Goal: Task Accomplishment & Management: Use online tool/utility

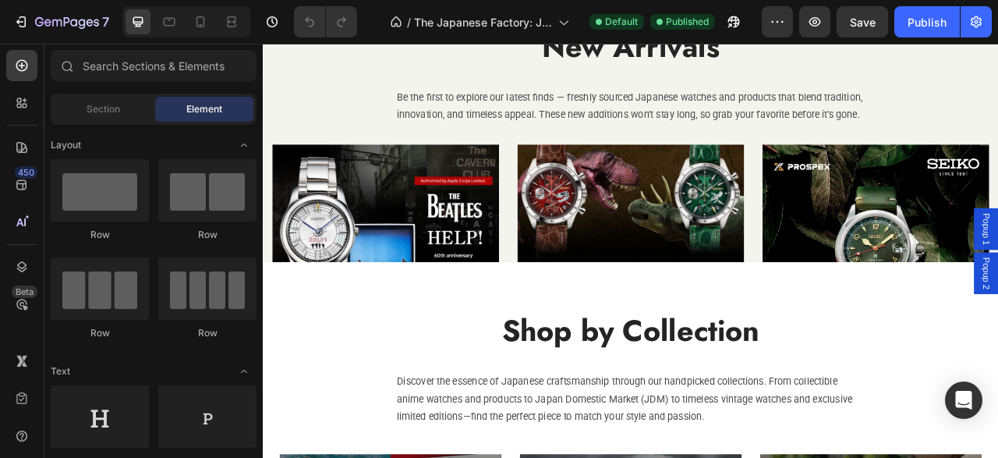
scroll to position [2190, 0]
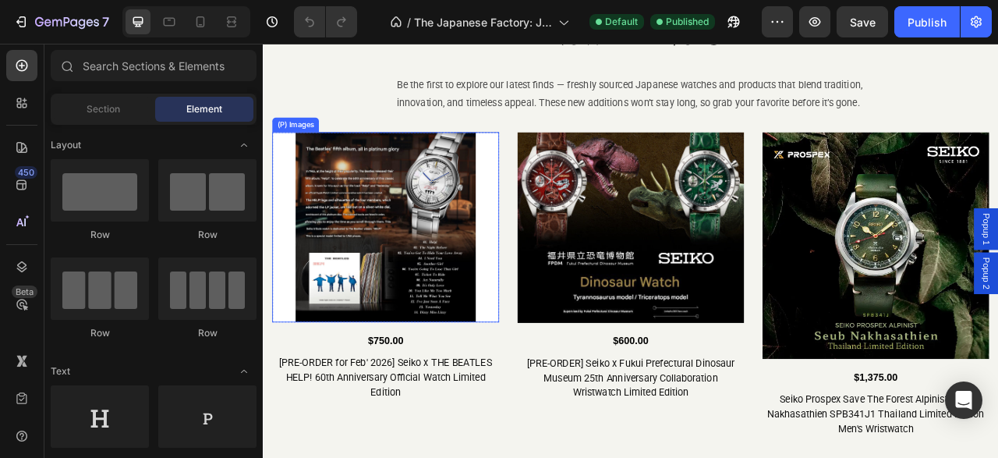
click at [490, 241] on img at bounding box center [419, 277] width 289 height 242
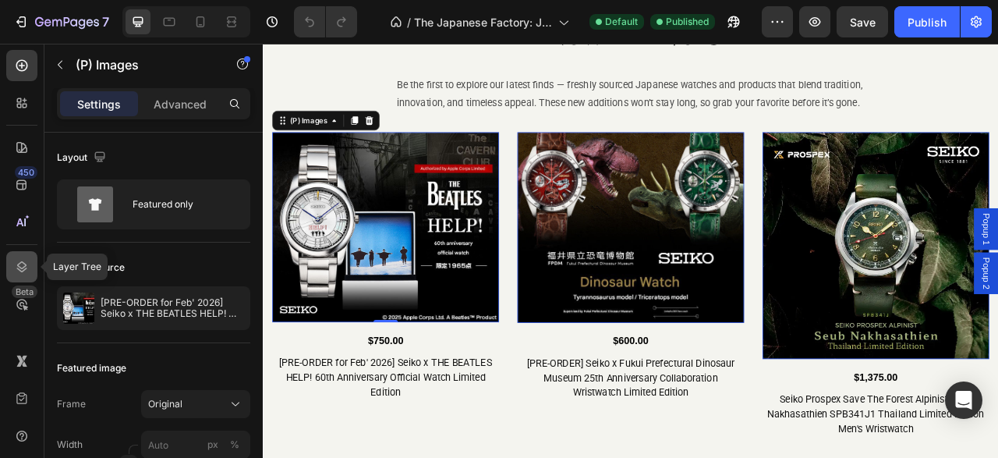
click at [23, 267] on icon at bounding box center [22, 267] width 16 height 16
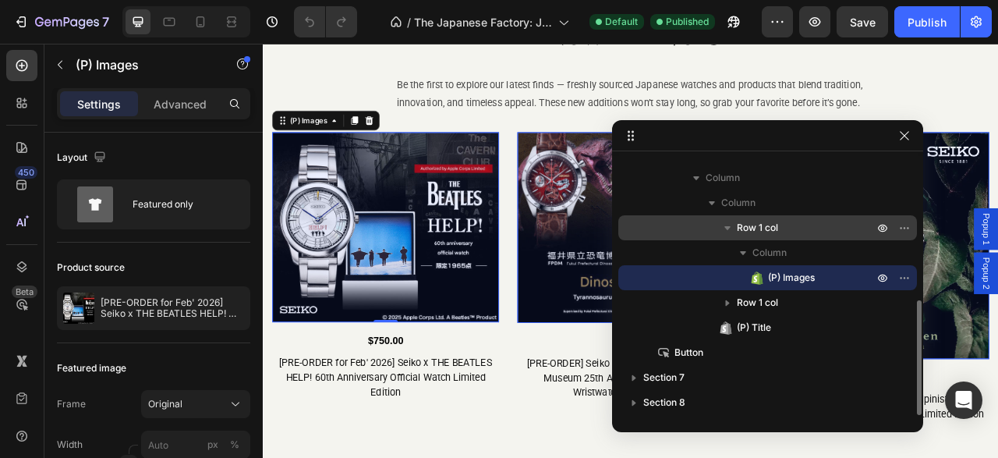
scroll to position [237, 0]
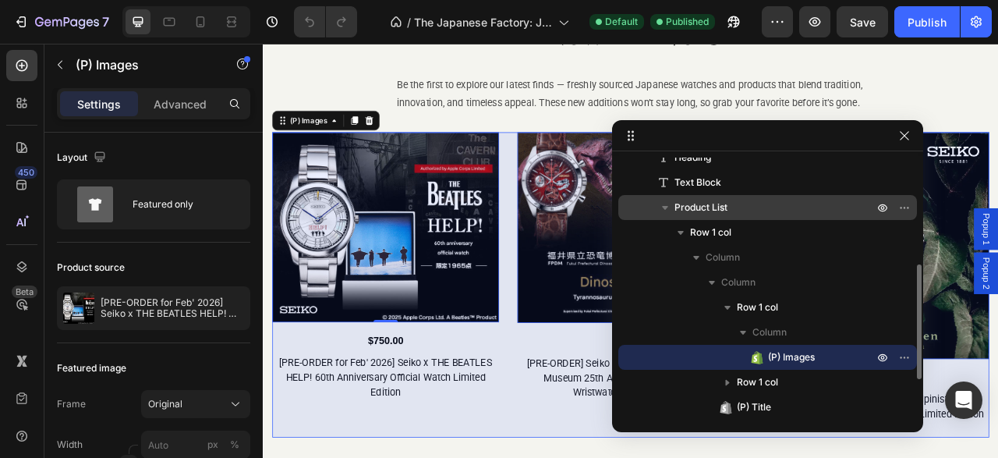
click at [761, 205] on p "Product List" at bounding box center [776, 208] width 202 height 16
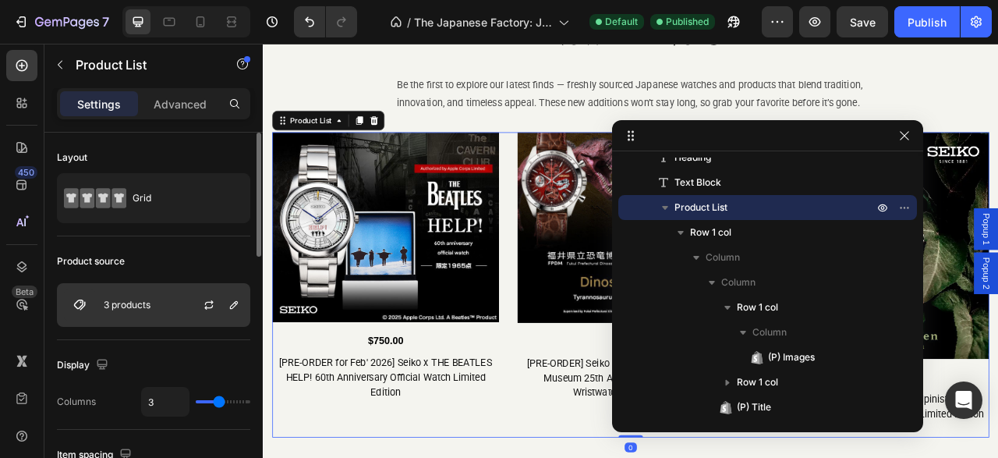
click at [154, 305] on div "3 products" at bounding box center [153, 305] width 193 height 44
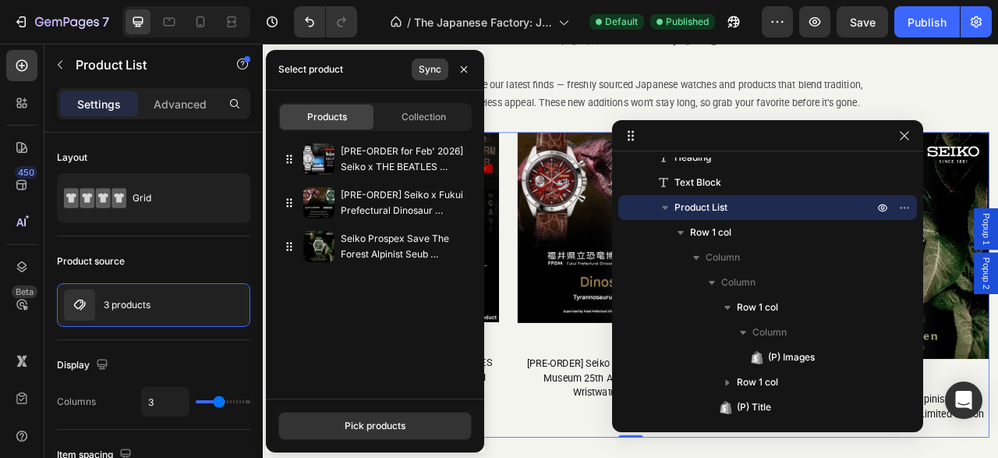
click at [425, 74] on div "Sync" at bounding box center [430, 69] width 23 height 14
click at [380, 421] on div "Pick products" at bounding box center [375, 426] width 61 height 14
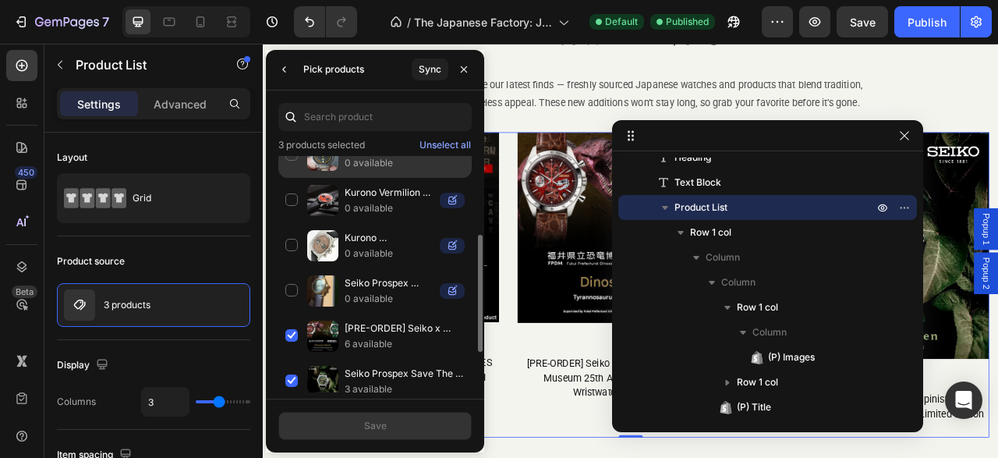
scroll to position [239, 0]
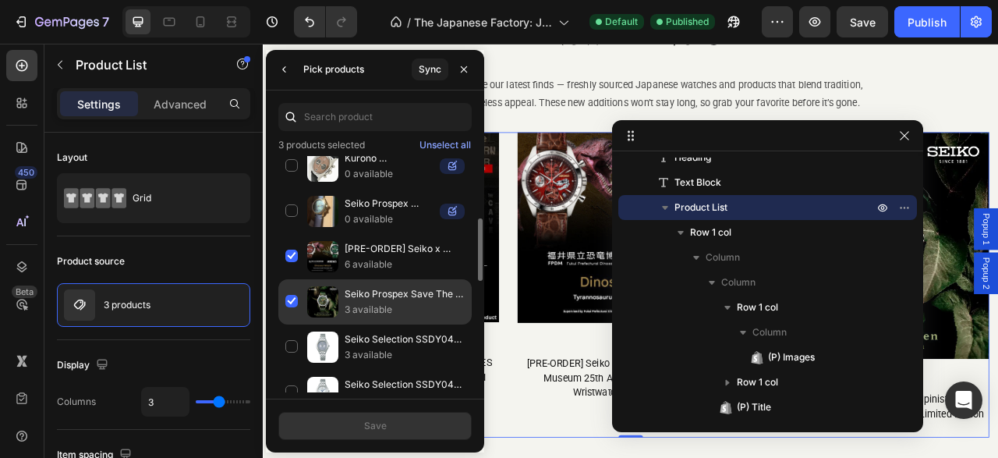
click at [294, 296] on div "Seiko Prospex Save The Forest Alpinist Seub Nakhasathien SPB341J1 Thailand Limi…" at bounding box center [374, 301] width 193 height 45
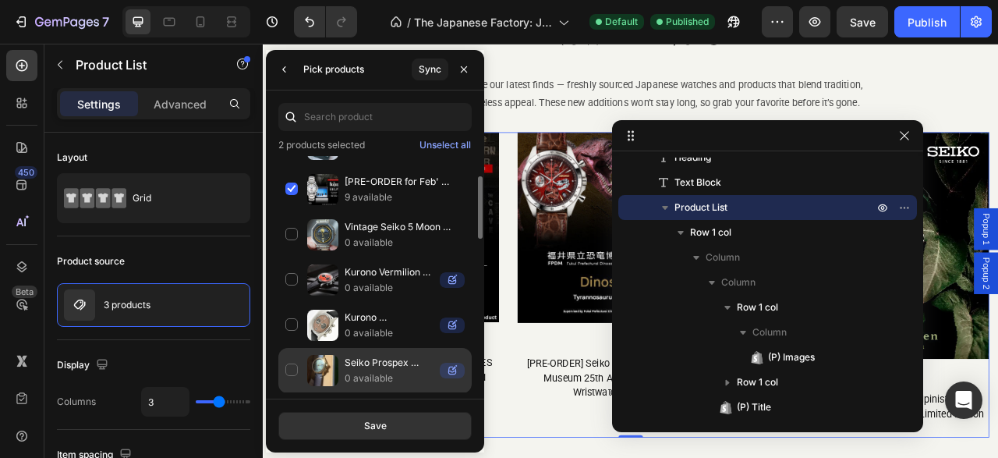
scroll to position [0, 0]
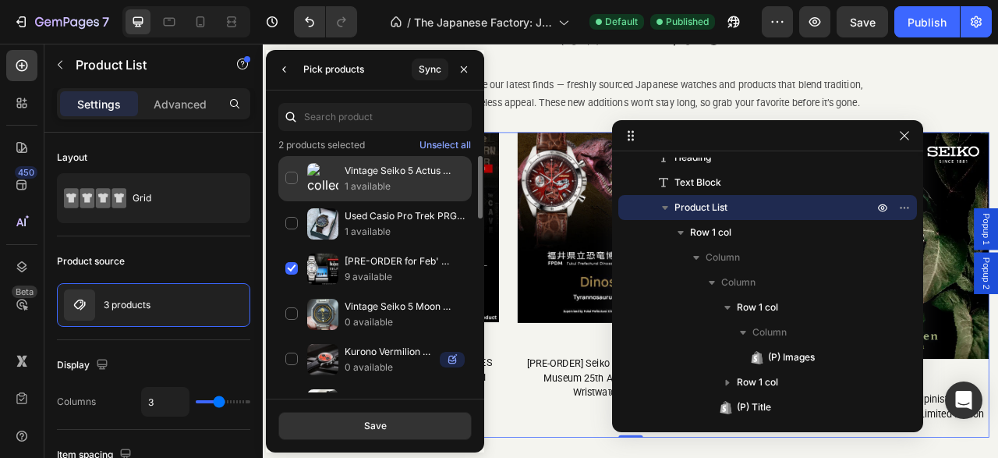
click at [290, 174] on div "Vintage Seiko 5 Actus 6306-8030 December 1976 Suwa Dial Automatic Men's Wristwa…" at bounding box center [374, 178] width 193 height 45
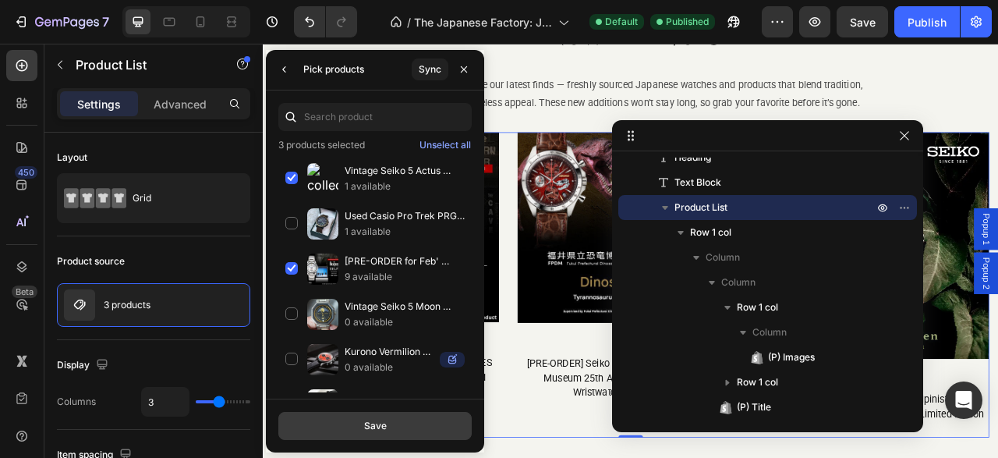
click at [368, 426] on div "Save" at bounding box center [375, 426] width 23 height 14
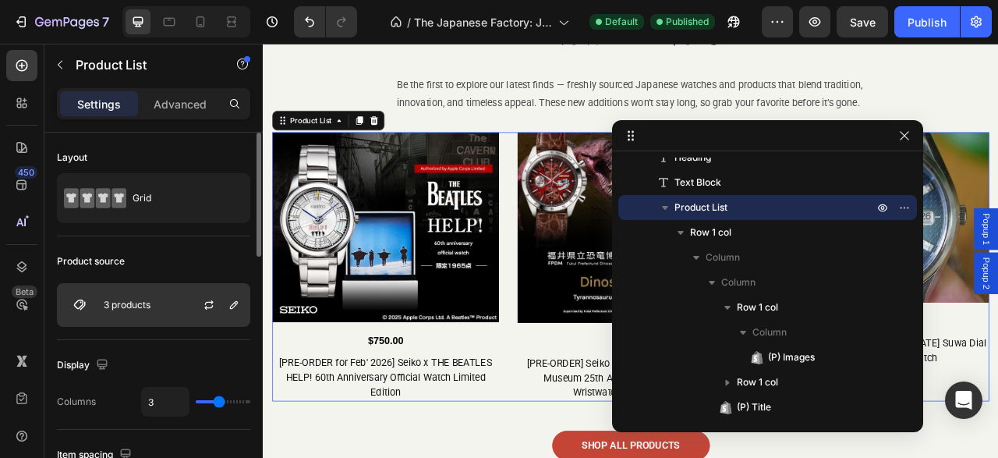
click at [161, 301] on div "3 products" at bounding box center [153, 305] width 193 height 44
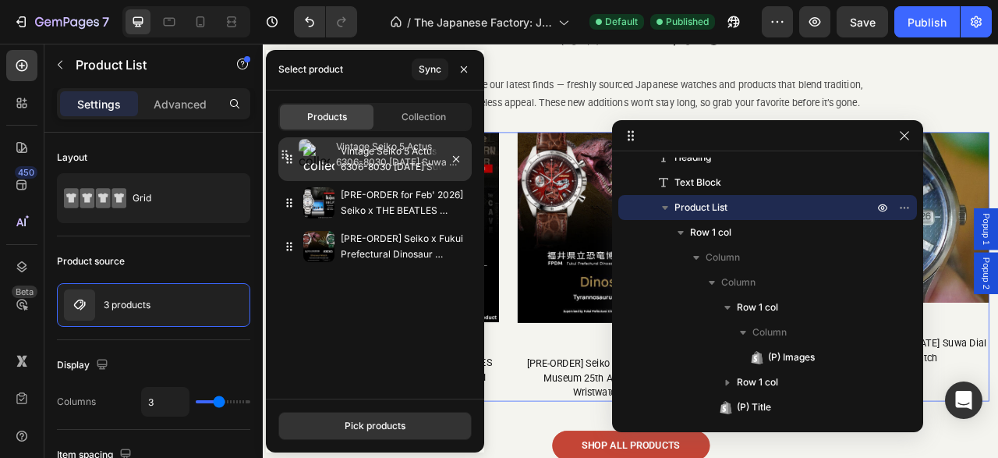
drag, startPoint x: 289, startPoint y: 248, endPoint x: 284, endPoint y: 156, distance: 92.2
click at [284, 156] on icon at bounding box center [290, 159] width 16 height 16
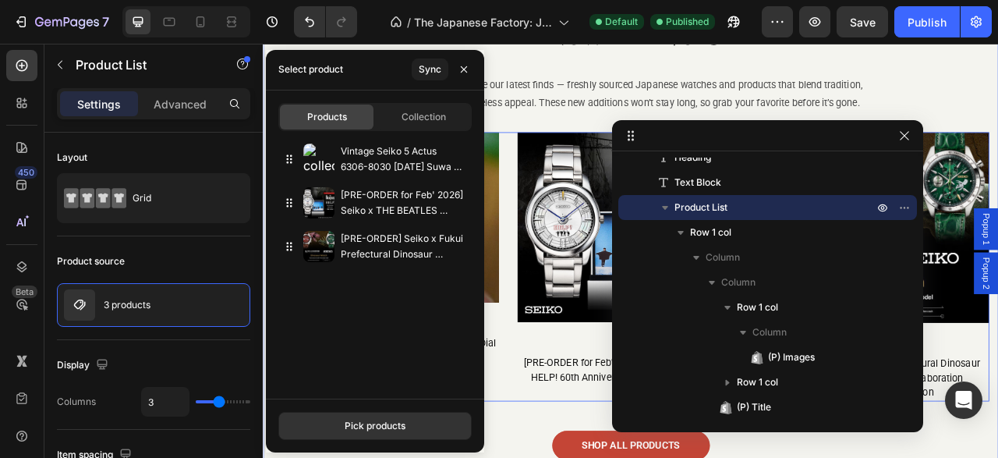
click at [645, 83] on div "New Arrivals Heading Be the first to explore our latest finds — freshly sourced…" at bounding box center [731, 289] width 913 height 566
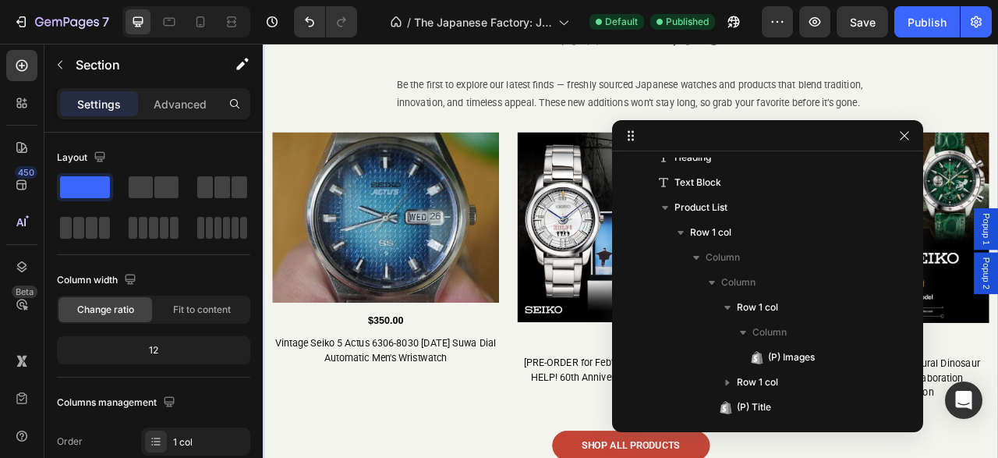
scroll to position [70, 0]
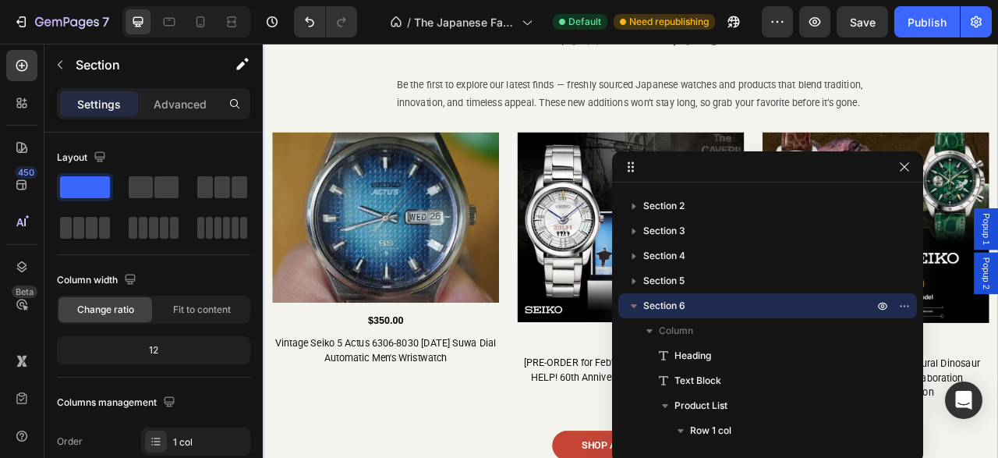
drag, startPoint x: 839, startPoint y: 138, endPoint x: 839, endPoint y: 169, distance: 31.2
click at [839, 0] on body "7 / The Japanese Factory: Japanese Watches & Products | Free Shipping from [GEO…" at bounding box center [499, 0] width 998 height 0
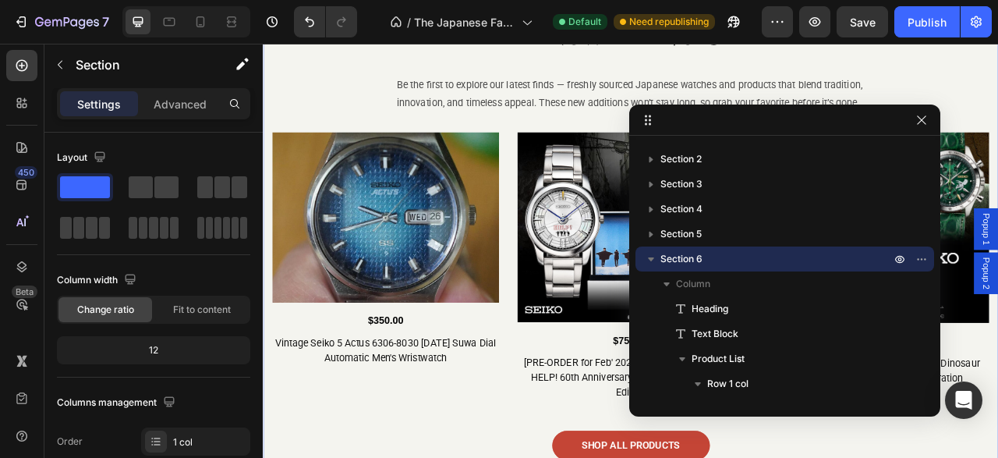
drag, startPoint x: 820, startPoint y: 167, endPoint x: 837, endPoint y: 122, distance: 48.4
click at [837, 0] on body "7 / The Japanese Factory: Japanese Watches & Products | Free Shipping from [GEO…" at bounding box center [499, 0] width 998 height 0
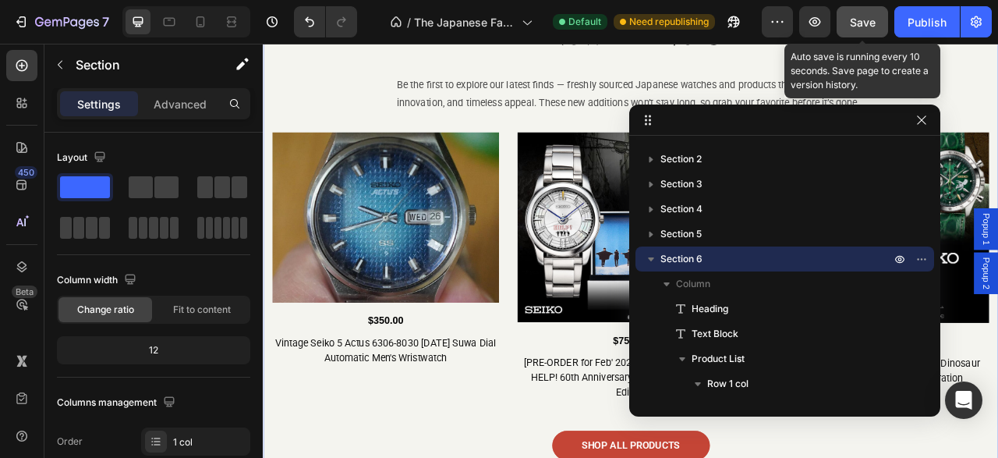
click at [863, 16] on span "Save" at bounding box center [863, 22] width 26 height 13
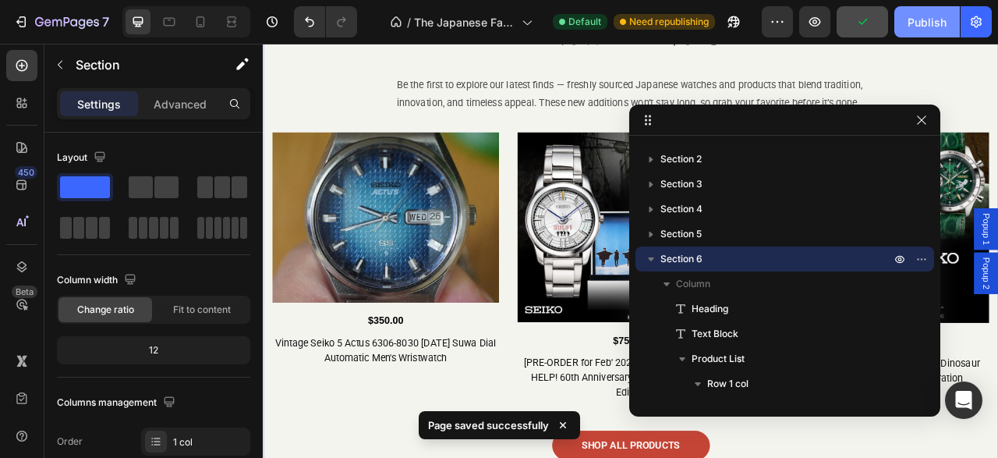
click at [933, 23] on div "Publish" at bounding box center [927, 22] width 39 height 16
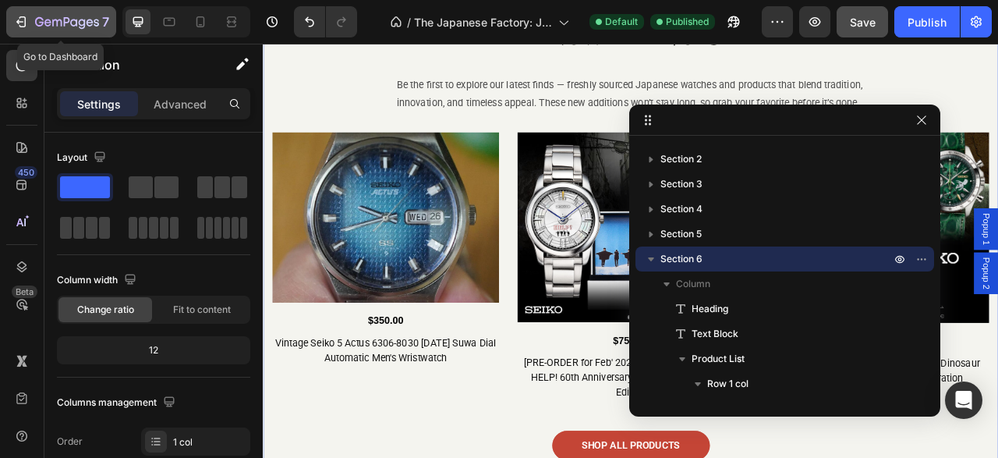
click at [23, 18] on icon "button" at bounding box center [21, 22] width 16 height 16
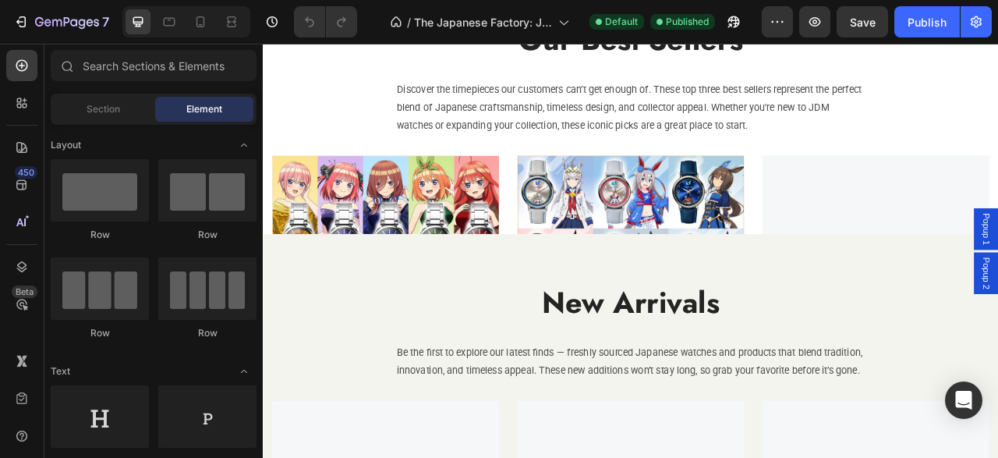
scroll to position [1541, 0]
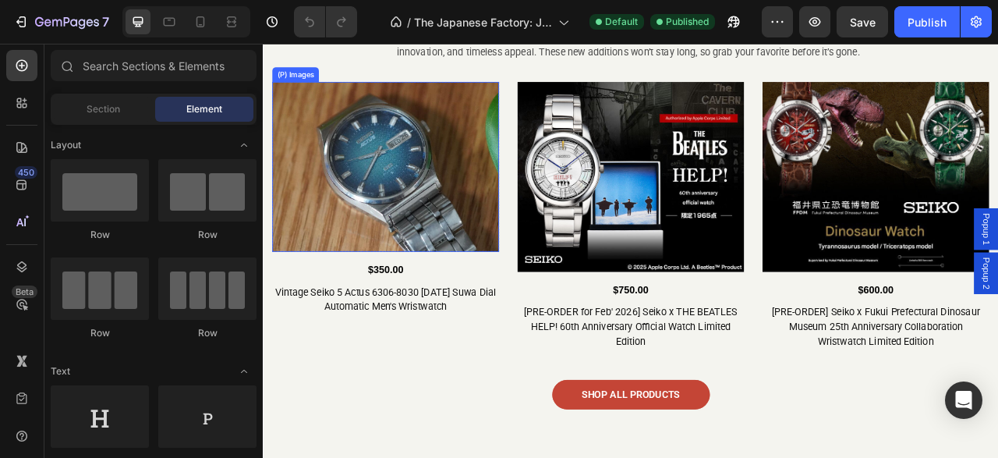
click at [473, 164] on img at bounding box center [419, 200] width 289 height 217
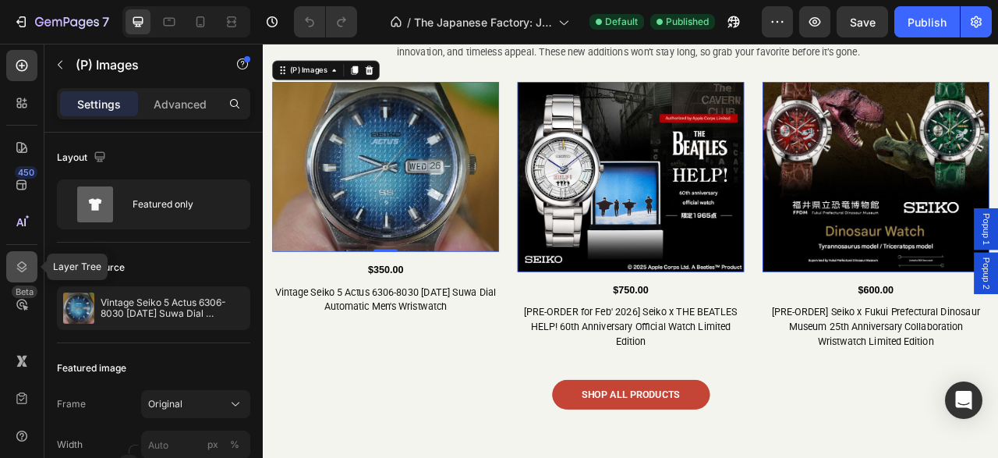
click at [25, 260] on icon at bounding box center [22, 267] width 16 height 16
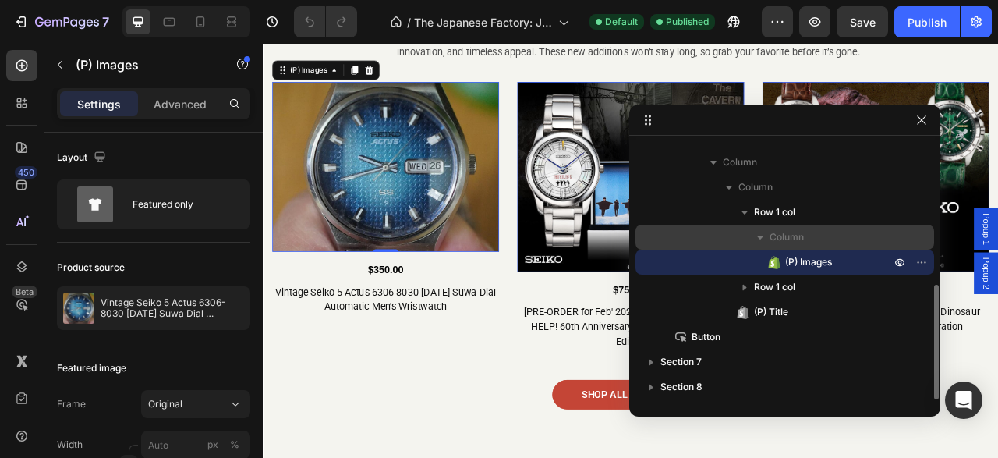
scroll to position [237, 0]
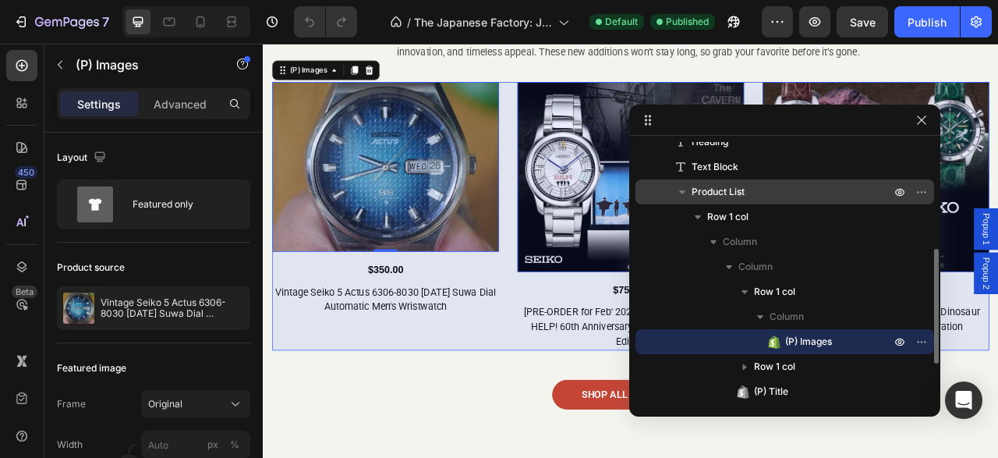
click at [766, 194] on p "Product List" at bounding box center [793, 192] width 202 height 16
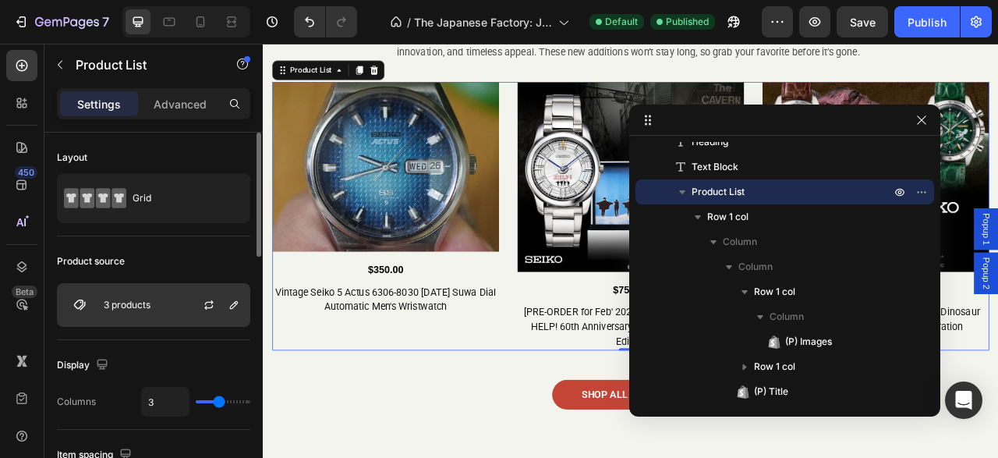
click at [138, 308] on p "3 products" at bounding box center [127, 305] width 47 height 11
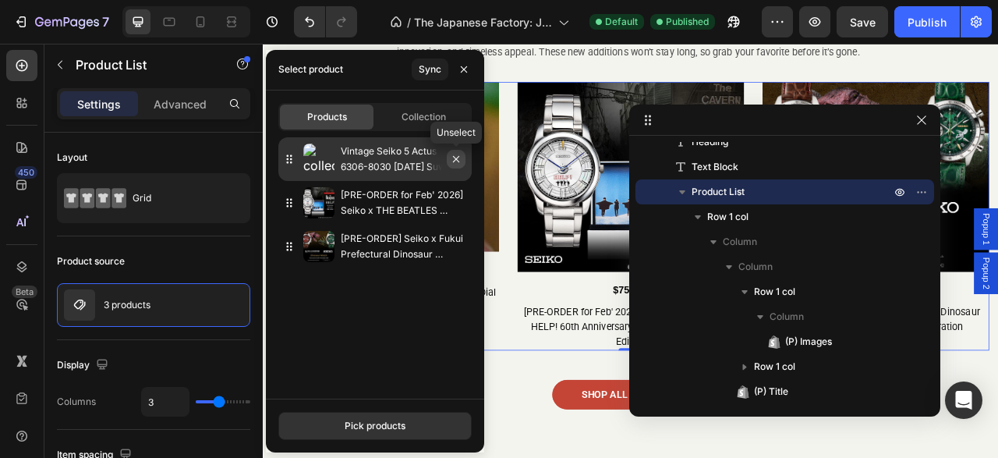
click at [456, 161] on icon "button" at bounding box center [456, 159] width 12 height 12
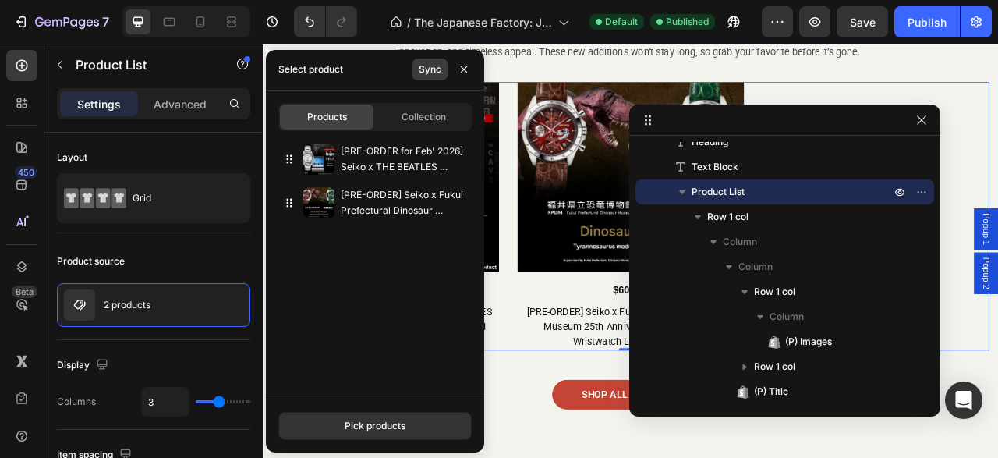
click at [427, 70] on div "Sync" at bounding box center [430, 69] width 23 height 14
click at [409, 426] on button "Pick products" at bounding box center [374, 426] width 193 height 28
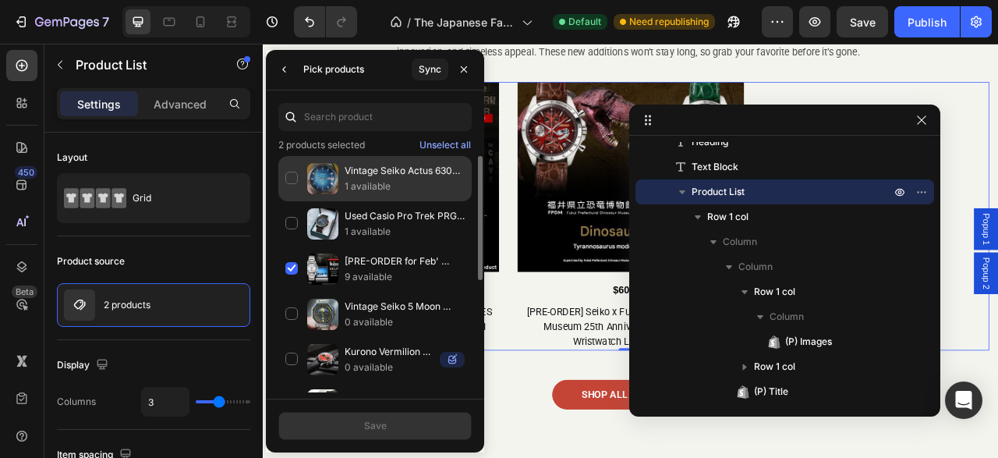
click at [295, 174] on div "Vintage Seiko Actus 6306-8030 [DATE] Suwa Dial Automatic Men's Wristwatch 1 ava…" at bounding box center [374, 178] width 193 height 45
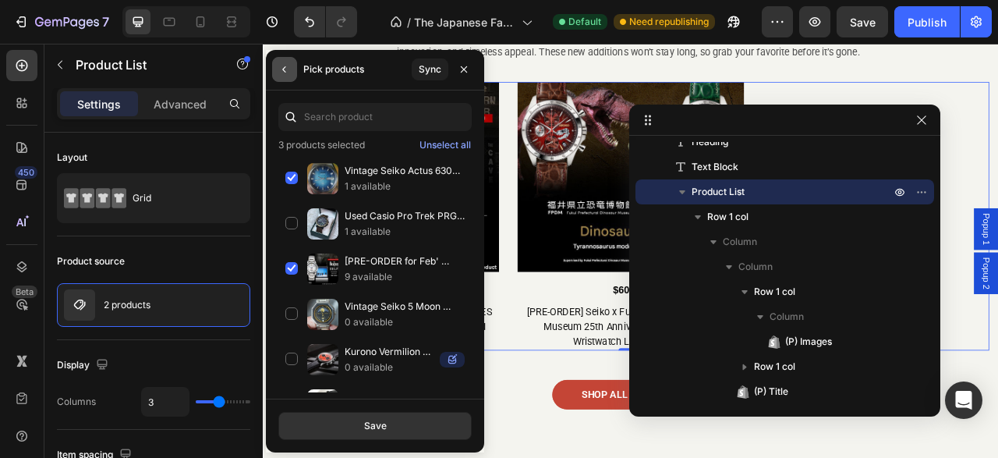
click at [282, 70] on icon "button" at bounding box center [284, 69] width 12 height 12
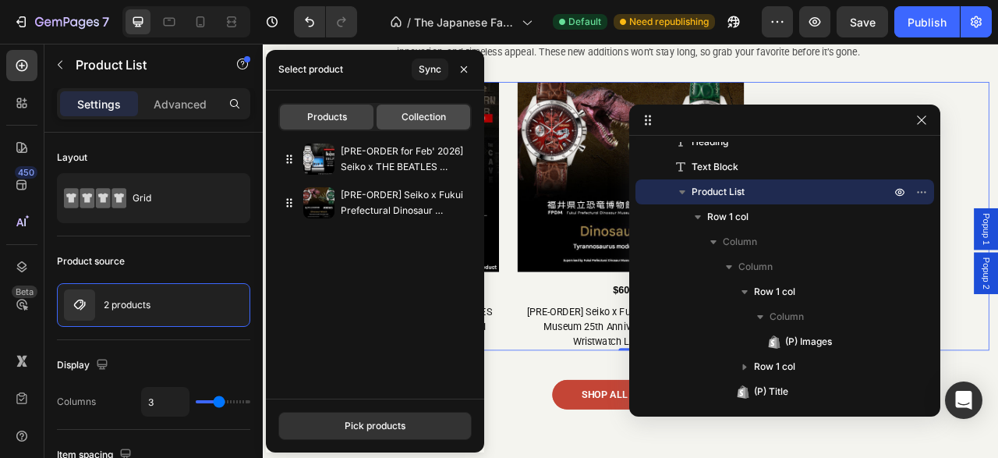
click at [401, 112] on div "Collection" at bounding box center [424, 117] width 94 height 25
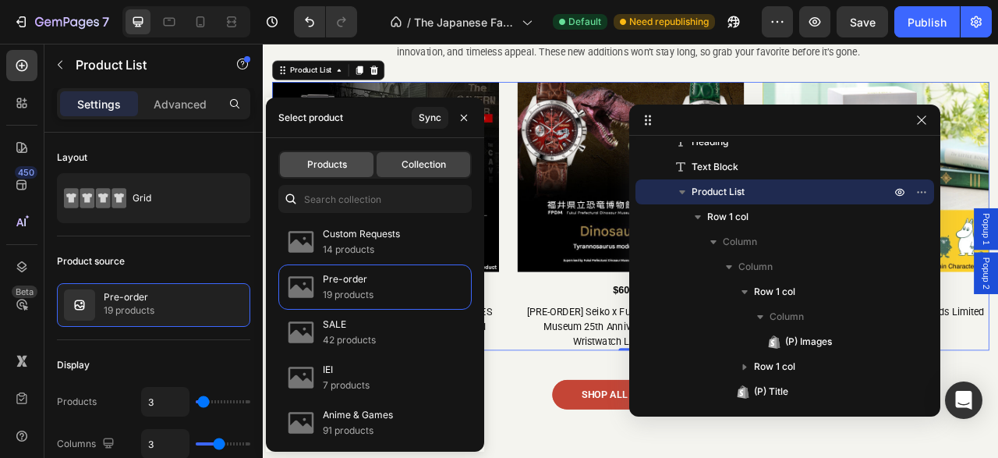
click at [342, 161] on span "Products" at bounding box center [327, 165] width 40 height 14
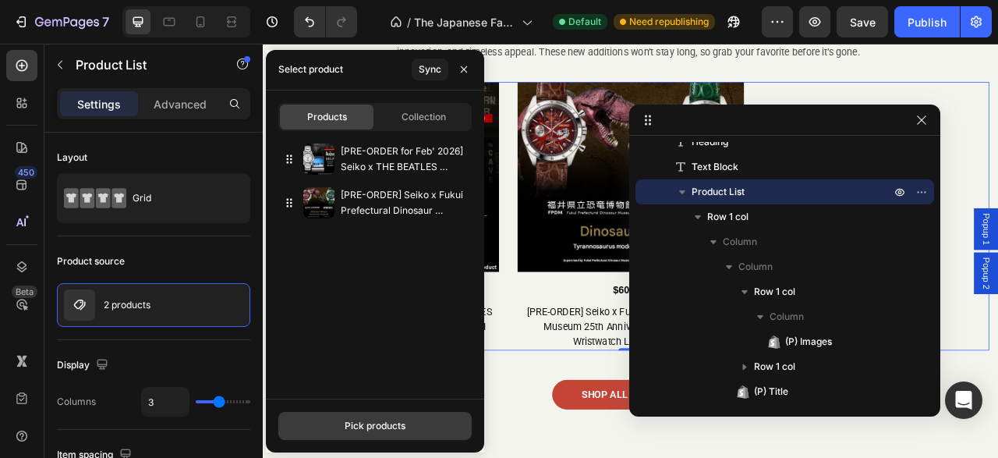
click at [377, 421] on div "Pick products" at bounding box center [375, 426] width 61 height 14
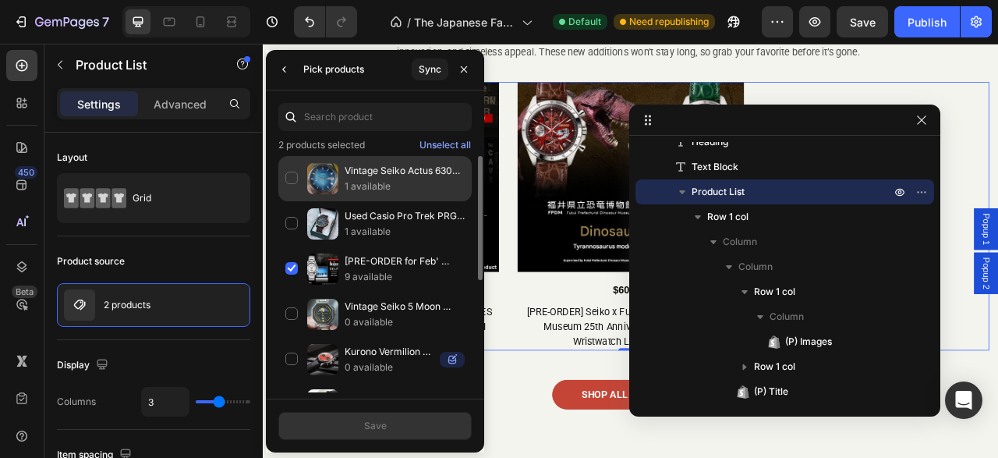
click at [288, 172] on div "Vintage Seiko Actus 6306-8030 [DATE] Suwa Dial Automatic Men's Wristwatch 1 ava…" at bounding box center [374, 178] width 193 height 45
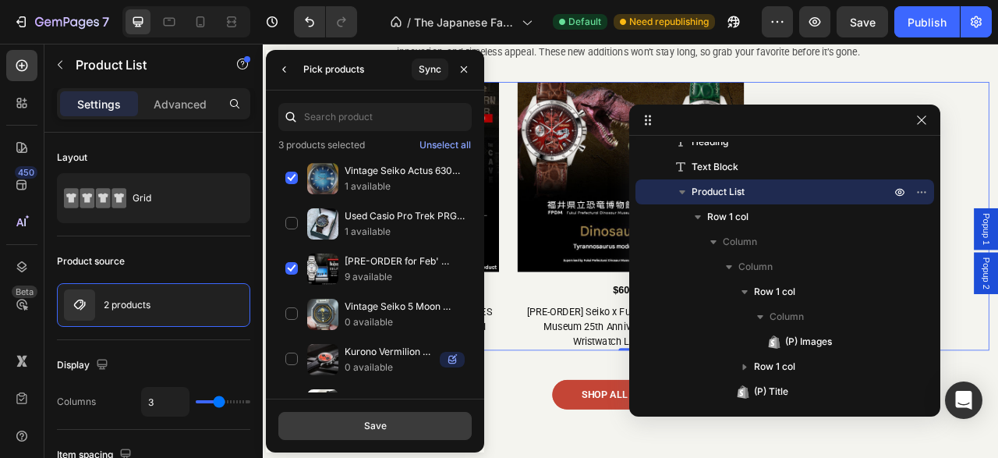
click at [397, 433] on button "Save" at bounding box center [374, 426] width 193 height 28
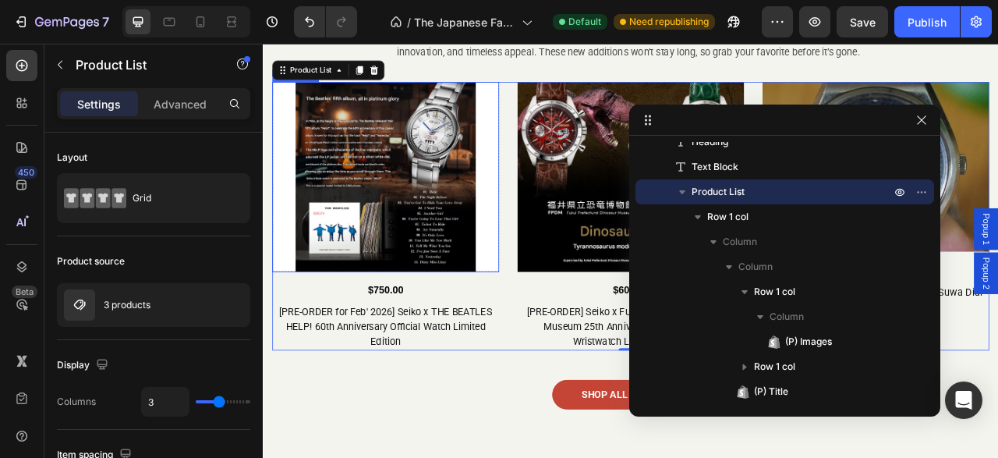
click at [378, 225] on img at bounding box center [419, 213] width 289 height 242
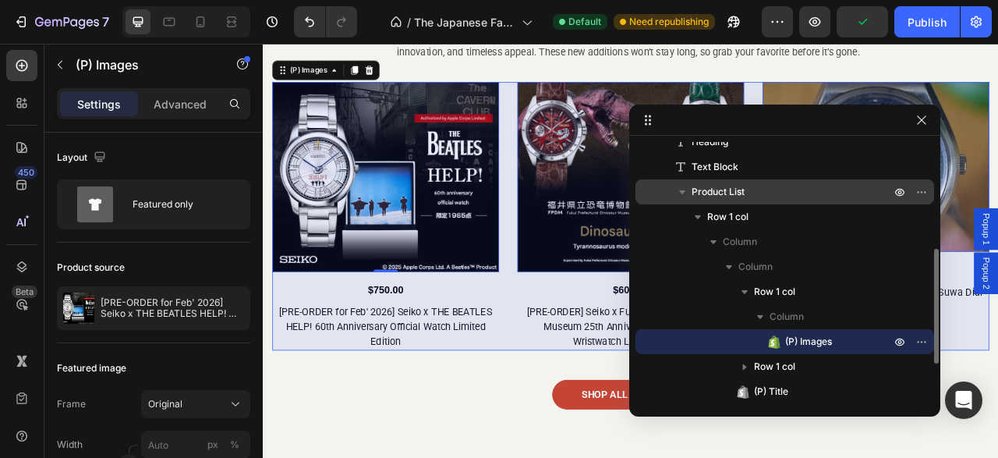
click at [740, 200] on div "Product List" at bounding box center [785, 191] width 286 height 25
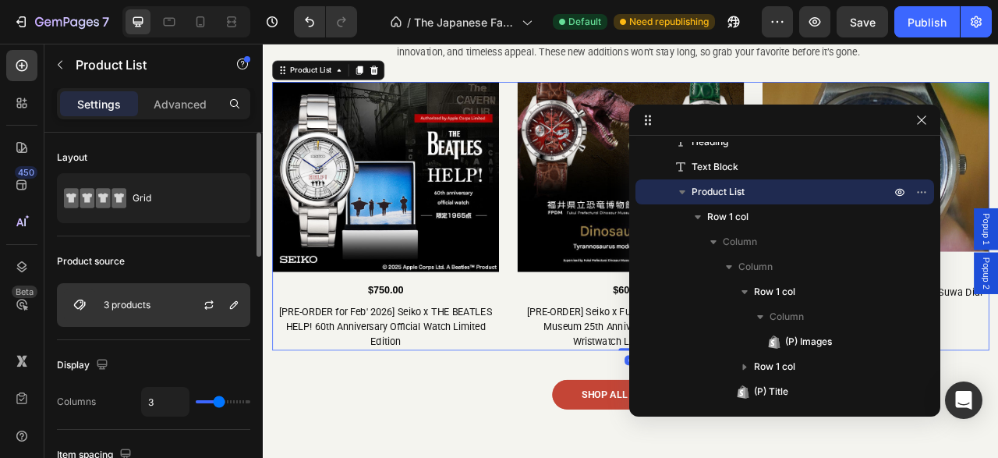
click at [158, 301] on div "3 products" at bounding box center [153, 305] width 193 height 44
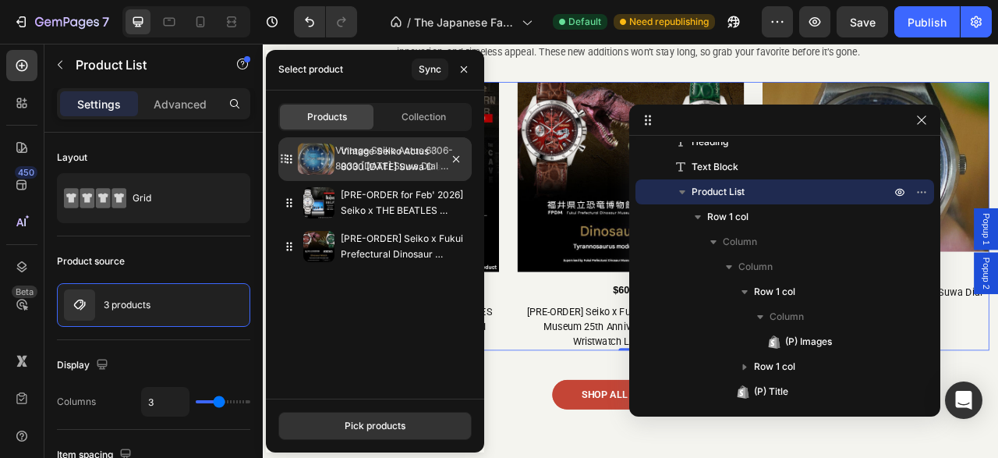
drag, startPoint x: 291, startPoint y: 246, endPoint x: 285, endPoint y: 158, distance: 88.4
click at [285, 158] on icon at bounding box center [290, 159] width 16 height 16
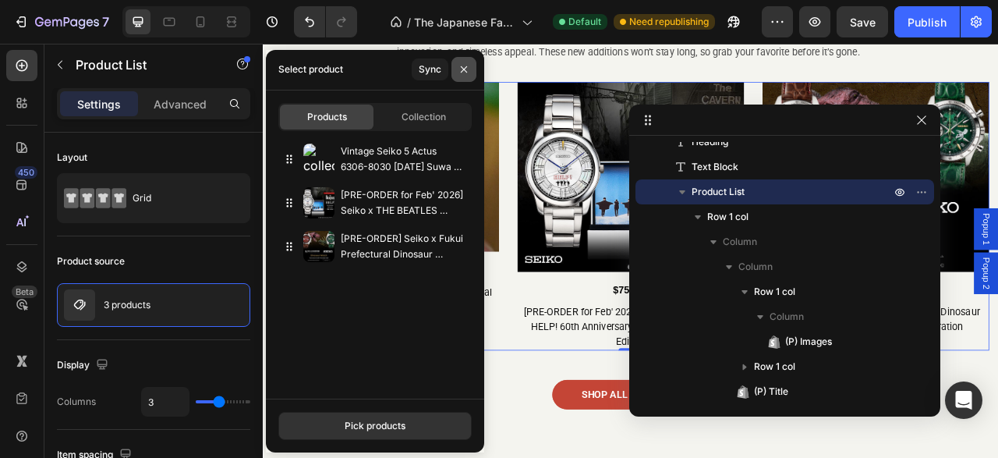
click at [466, 69] on icon "button" at bounding box center [464, 69] width 12 height 12
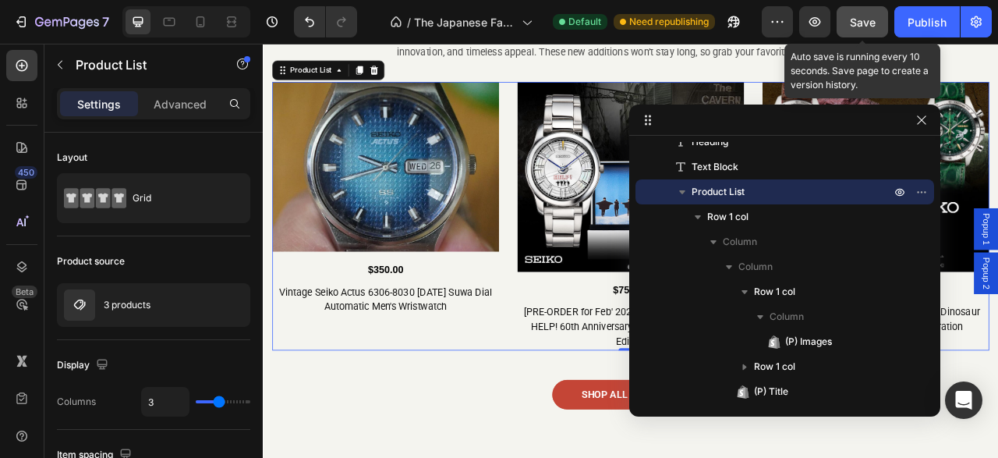
click at [879, 22] on button "Save" at bounding box center [862, 21] width 51 height 31
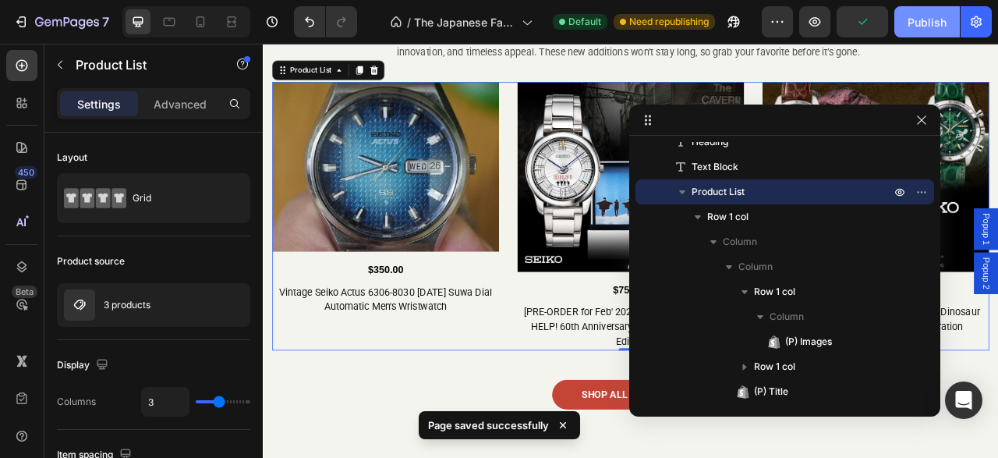
click at [923, 26] on div "Publish" at bounding box center [927, 22] width 39 height 16
